Goal: Task Accomplishment & Management: Manage account settings

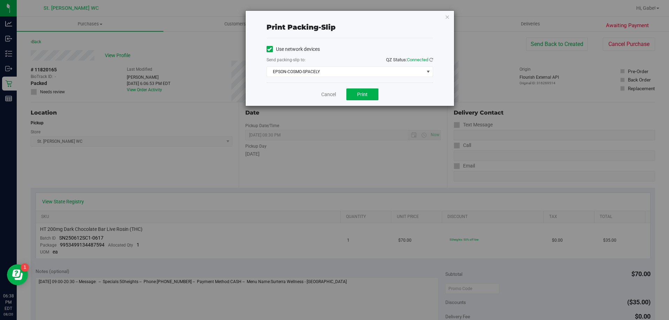
scroll to position [209, 0]
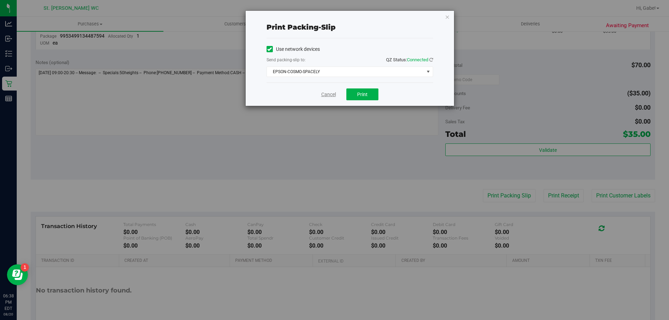
click at [330, 94] on link "Cancel" at bounding box center [328, 94] width 15 height 7
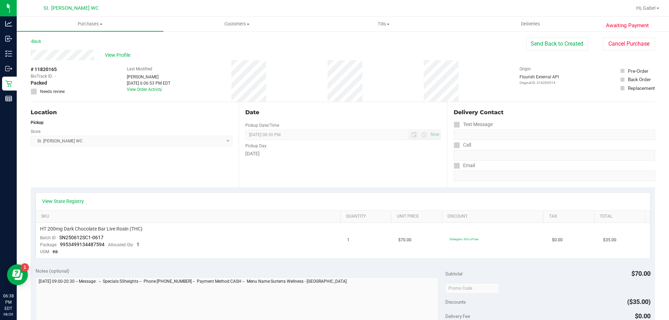
scroll to position [0, 0]
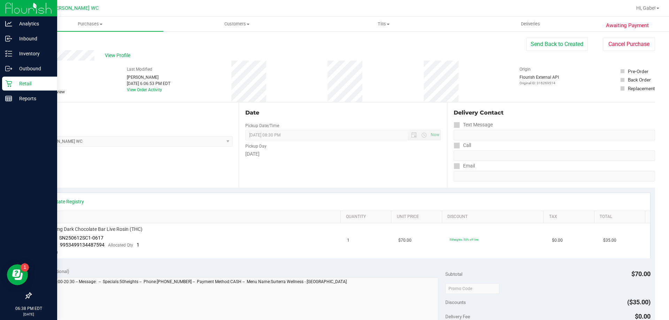
click at [35, 80] on p "Retail" at bounding box center [33, 83] width 42 height 8
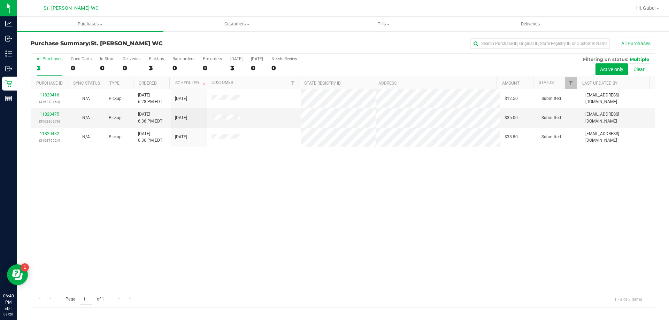
click at [166, 193] on div "11820416 (316278163) N/A Pickup [DATE] 6:28 PM EDT 8/20/2025 $12.50 Submitted […" at bounding box center [343, 190] width 624 height 202
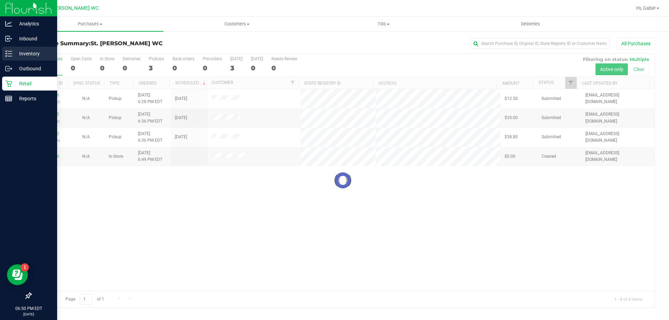
click at [3, 51] on div "Inventory" at bounding box center [29, 54] width 55 height 14
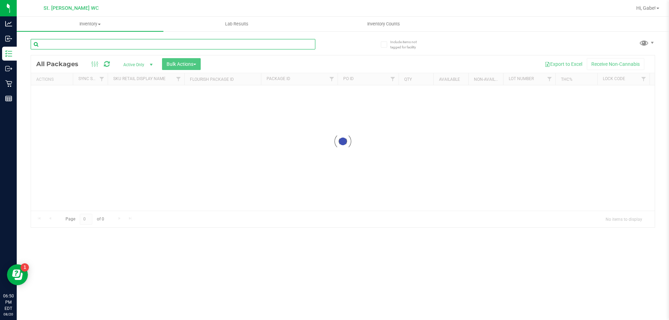
click at [128, 45] on input "text" at bounding box center [173, 44] width 285 height 10
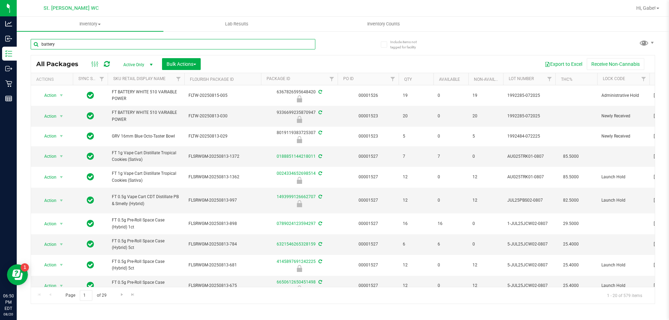
type input "battery"
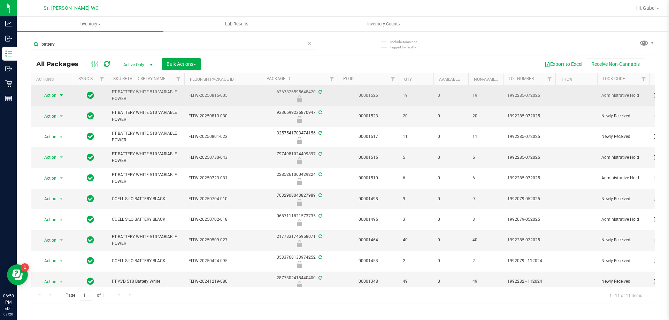
click at [59, 99] on span "select" at bounding box center [61, 96] width 9 height 10
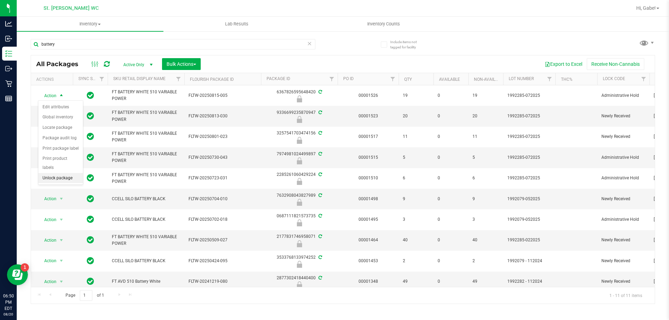
click at [62, 173] on li "Unlock package" at bounding box center [60, 178] width 45 height 10
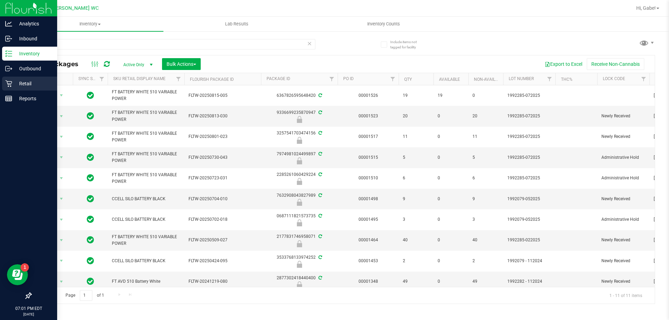
click at [11, 86] on icon at bounding box center [8, 84] width 7 height 7
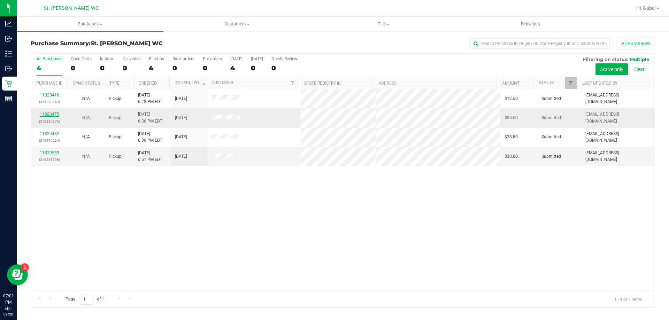
click at [51, 113] on link "11820475" at bounding box center [50, 114] width 20 height 5
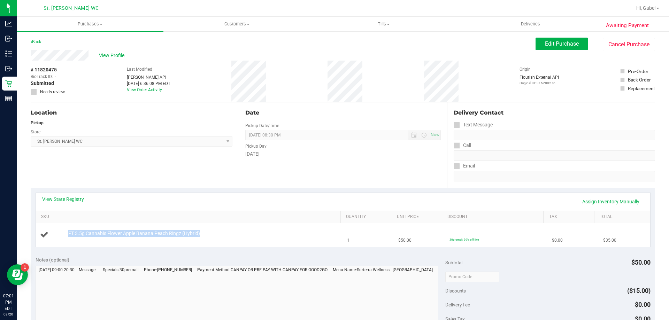
drag, startPoint x: 259, startPoint y: 235, endPoint x: 55, endPoint y: 240, distance: 203.9
click at [55, 240] on div "FT 3.5g Cannabis Flower Apple Banana Peach Ringz (Hybrid)" at bounding box center [189, 234] width 299 height 9
click at [222, 227] on td "FT 3.5g Cannabis Flower Apple Banana Peach Ringz (Hybrid)" at bounding box center [189, 234] width 307 height 23
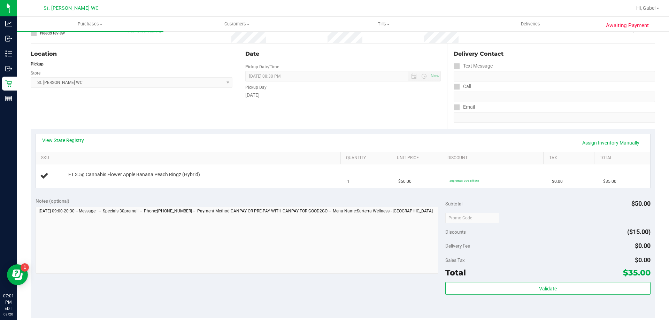
scroll to position [105, 0]
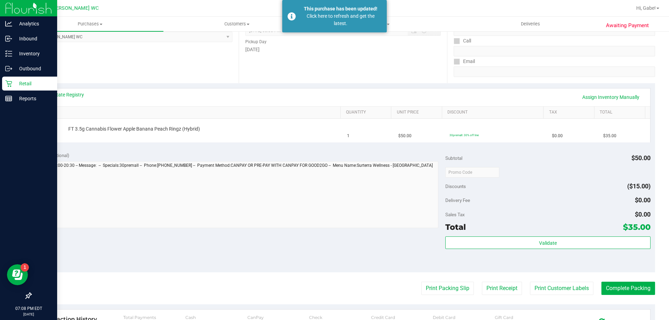
click at [12, 85] on icon at bounding box center [8, 83] width 7 height 7
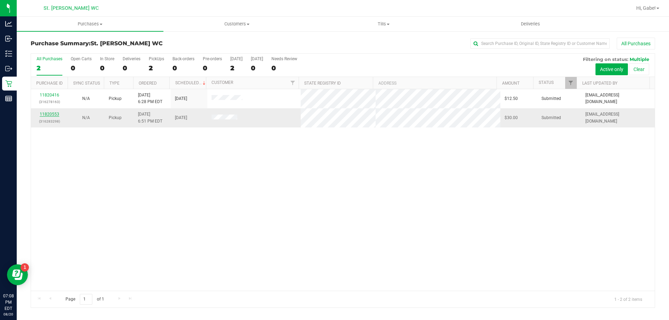
click at [48, 115] on link "11820553" at bounding box center [50, 114] width 20 height 5
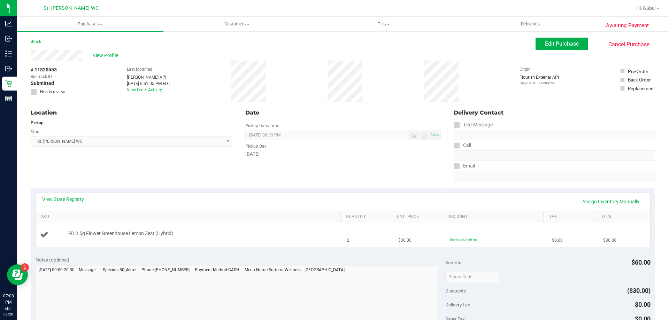
click at [177, 235] on div "FD 3.5g Flower Greenhouse Lemon Zest (Hybrid)" at bounding box center [201, 233] width 273 height 7
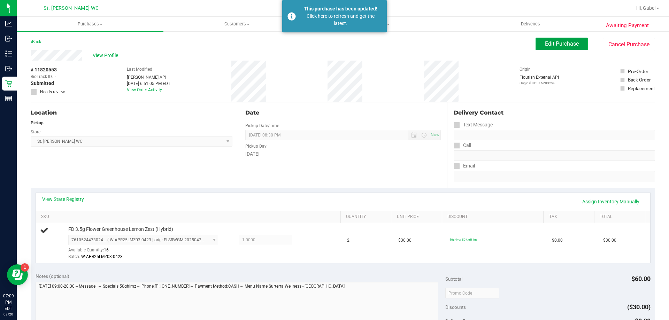
click at [563, 46] on span "Edit Purchase" at bounding box center [562, 43] width 34 height 7
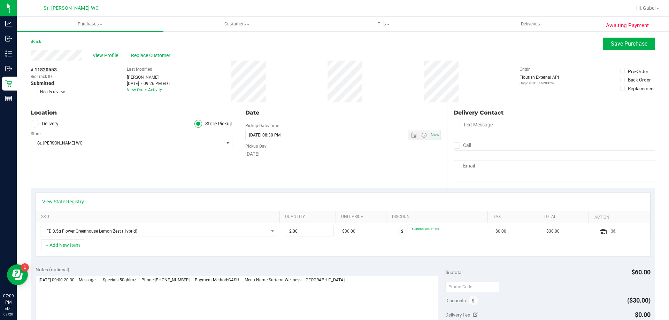
click at [112, 244] on div "+ Add New Item" at bounding box center [343, 247] width 615 height 17
click at [603, 49] on button "Save Purchase" at bounding box center [629, 44] width 52 height 13
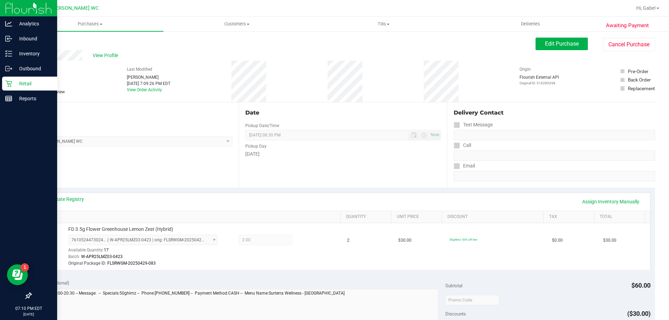
click at [13, 87] on p "Retail" at bounding box center [33, 83] width 42 height 8
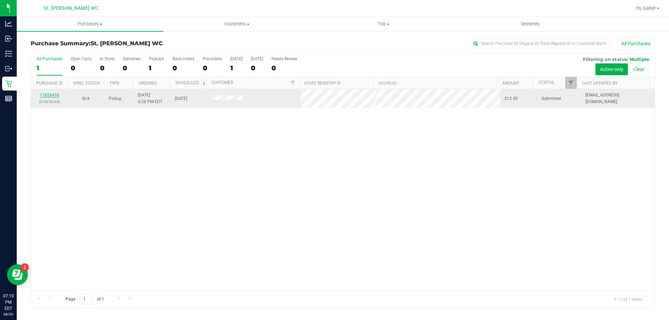
click at [57, 95] on link "11820416" at bounding box center [50, 95] width 20 height 5
